Goal: Task Accomplishment & Management: Use online tool/utility

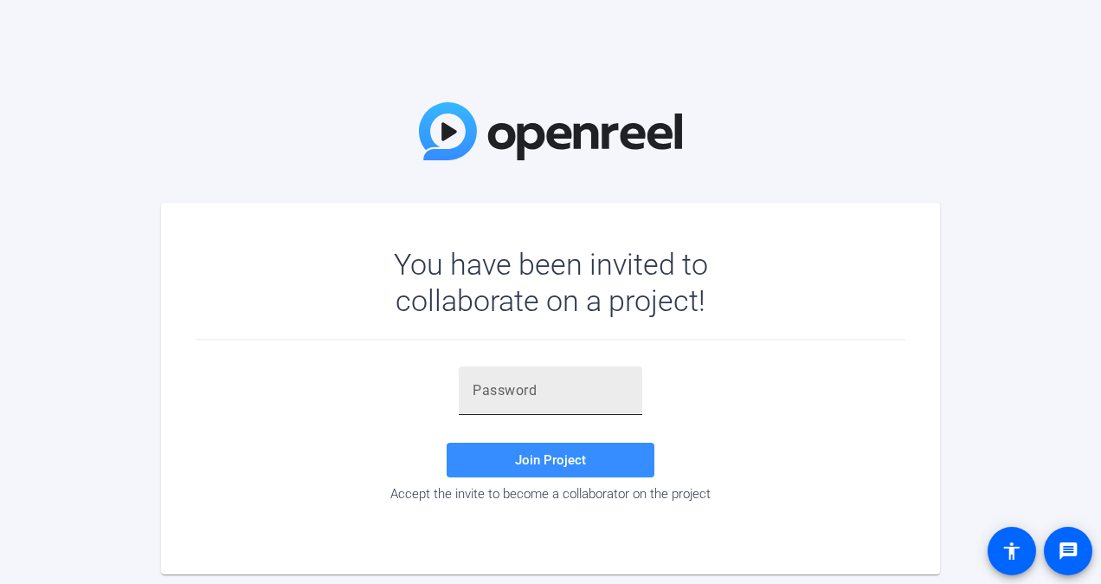
click at [525, 394] on input "text" at bounding box center [551, 390] width 156 height 21
paste input "2jVG(@"
type input "2jVG(@"
click at [551, 468] on span at bounding box center [551, 460] width 208 height 42
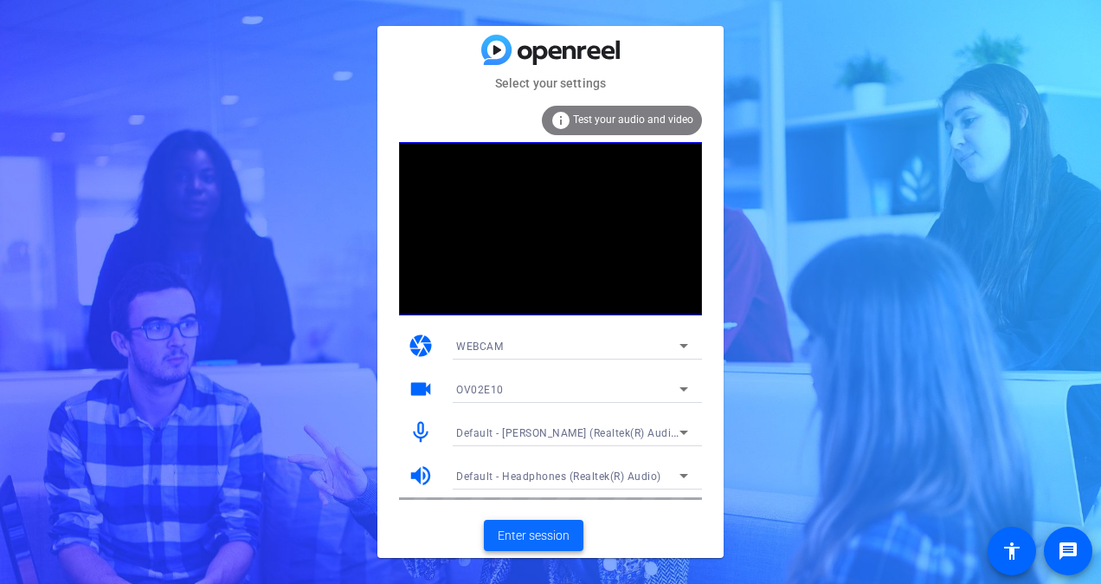
click at [549, 537] on span "Enter session" at bounding box center [534, 535] width 72 height 18
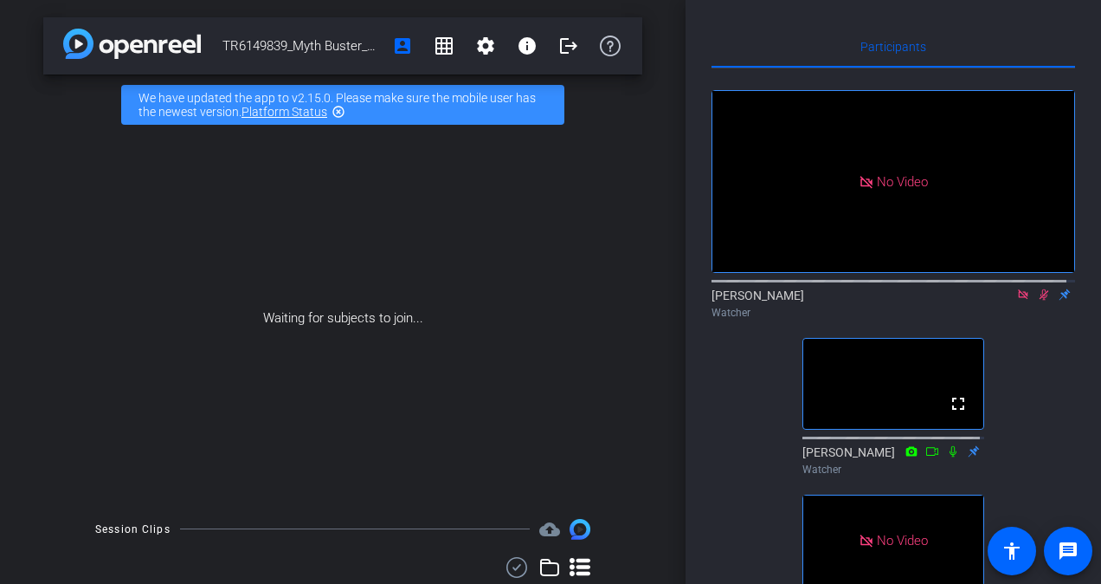
click at [1040, 300] on icon at bounding box center [1045, 294] width 10 height 11
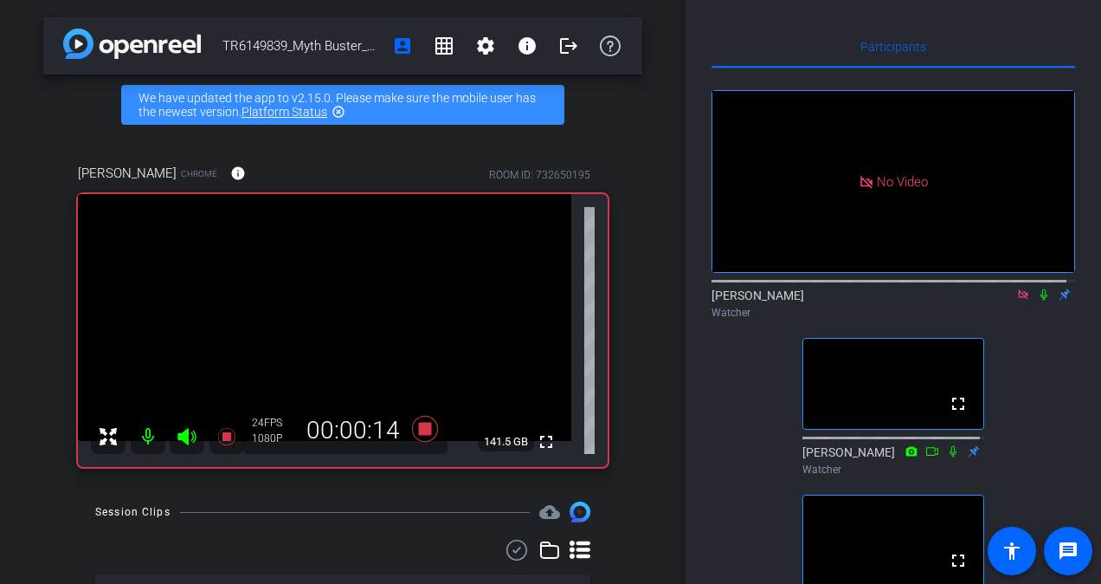
click at [1041, 300] on icon at bounding box center [1044, 294] width 7 height 11
click at [1037, 300] on icon at bounding box center [1044, 294] width 14 height 12
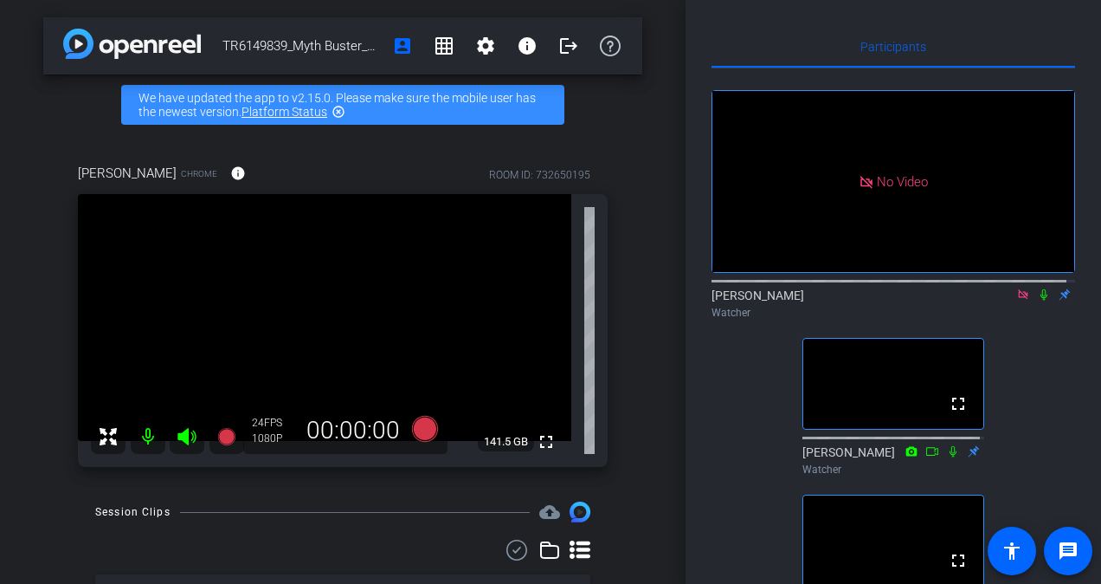
click at [1037, 300] on icon at bounding box center [1044, 294] width 14 height 12
click at [1040, 300] on icon at bounding box center [1045, 294] width 10 height 11
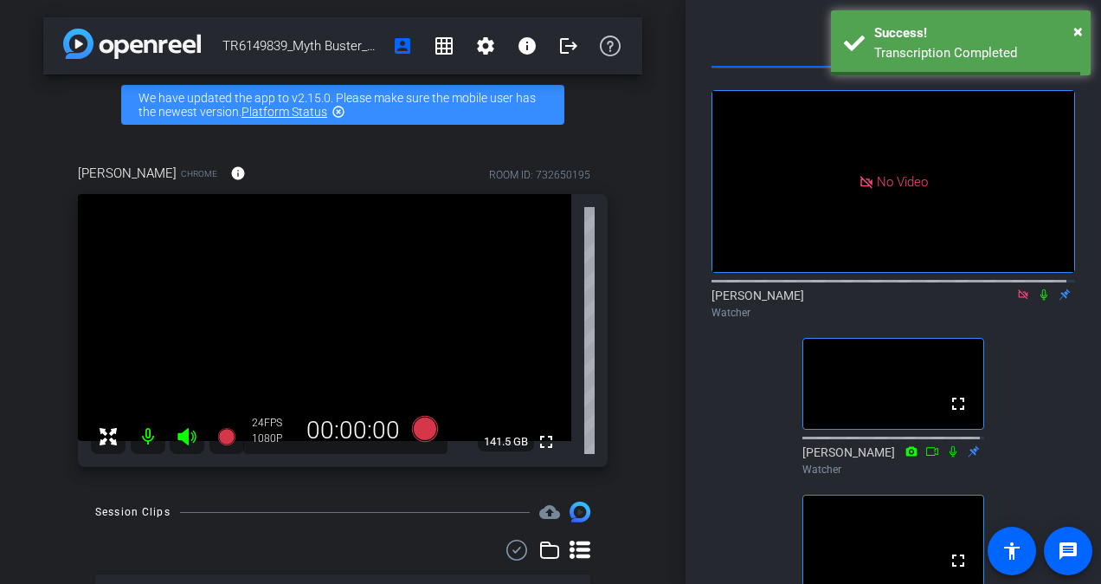
click at [1042, 300] on icon at bounding box center [1044, 294] width 14 height 12
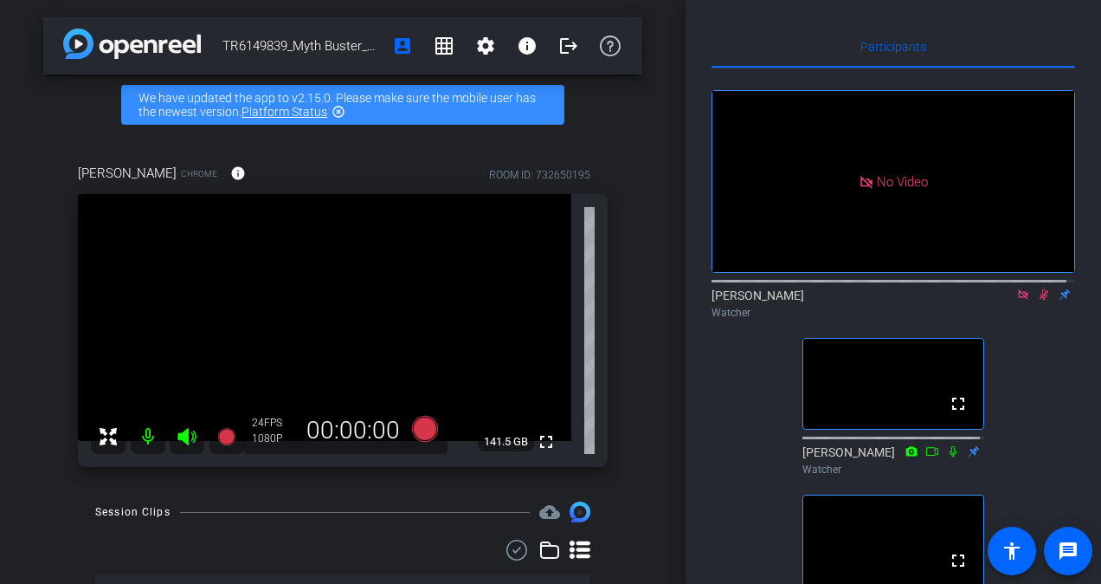
click at [1042, 300] on icon at bounding box center [1044, 294] width 14 height 12
click at [1016, 300] on icon at bounding box center [1023, 294] width 14 height 12
click at [996, 300] on icon at bounding box center [1003, 294] width 14 height 12
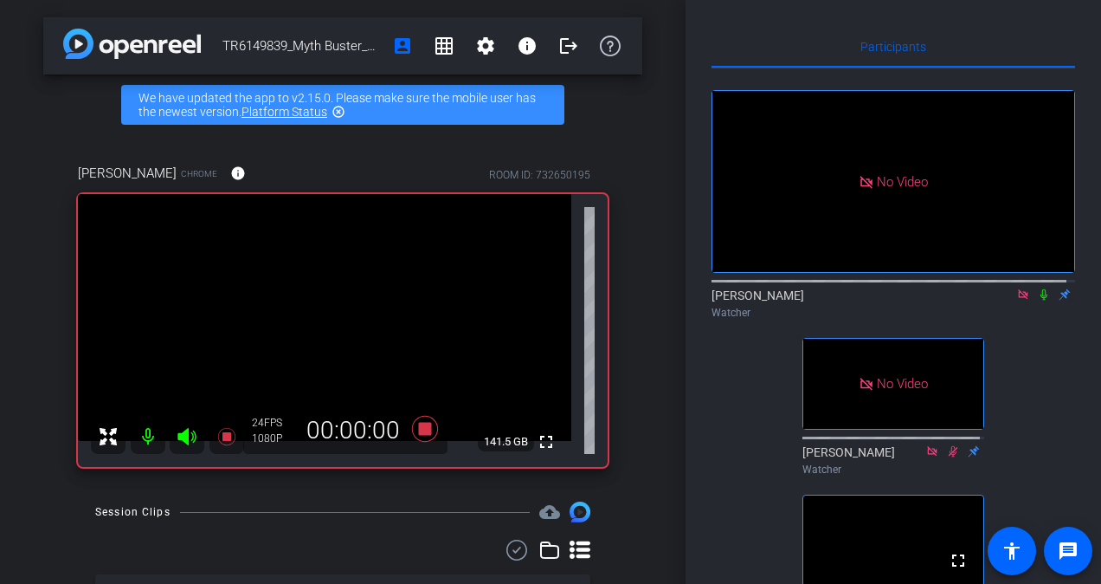
click at [1016, 300] on icon at bounding box center [1023, 294] width 14 height 12
click at [1003, 302] on mat-icon at bounding box center [1002, 295] width 21 height 16
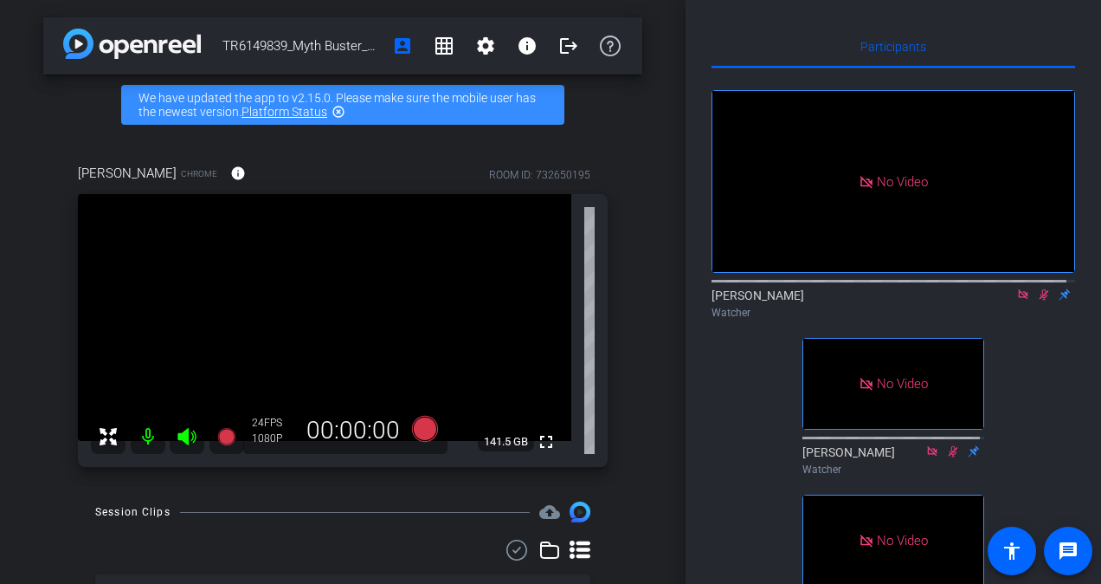
click at [1040, 300] on icon at bounding box center [1045, 294] width 10 height 11
click at [1037, 300] on icon at bounding box center [1044, 294] width 14 height 12
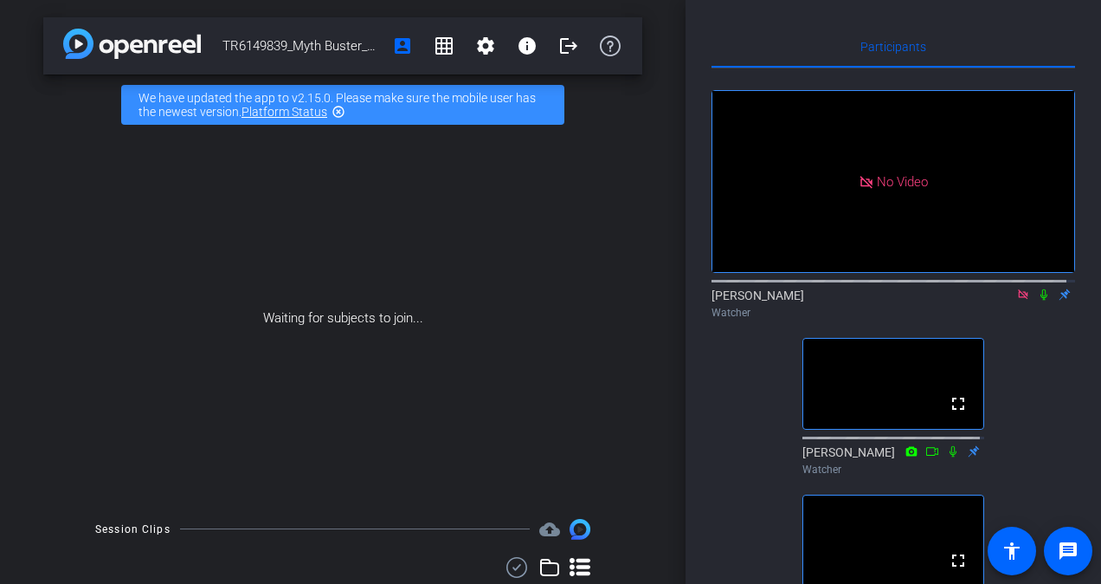
click at [1037, 300] on icon at bounding box center [1044, 294] width 14 height 12
